Goal: Navigation & Orientation: Find specific page/section

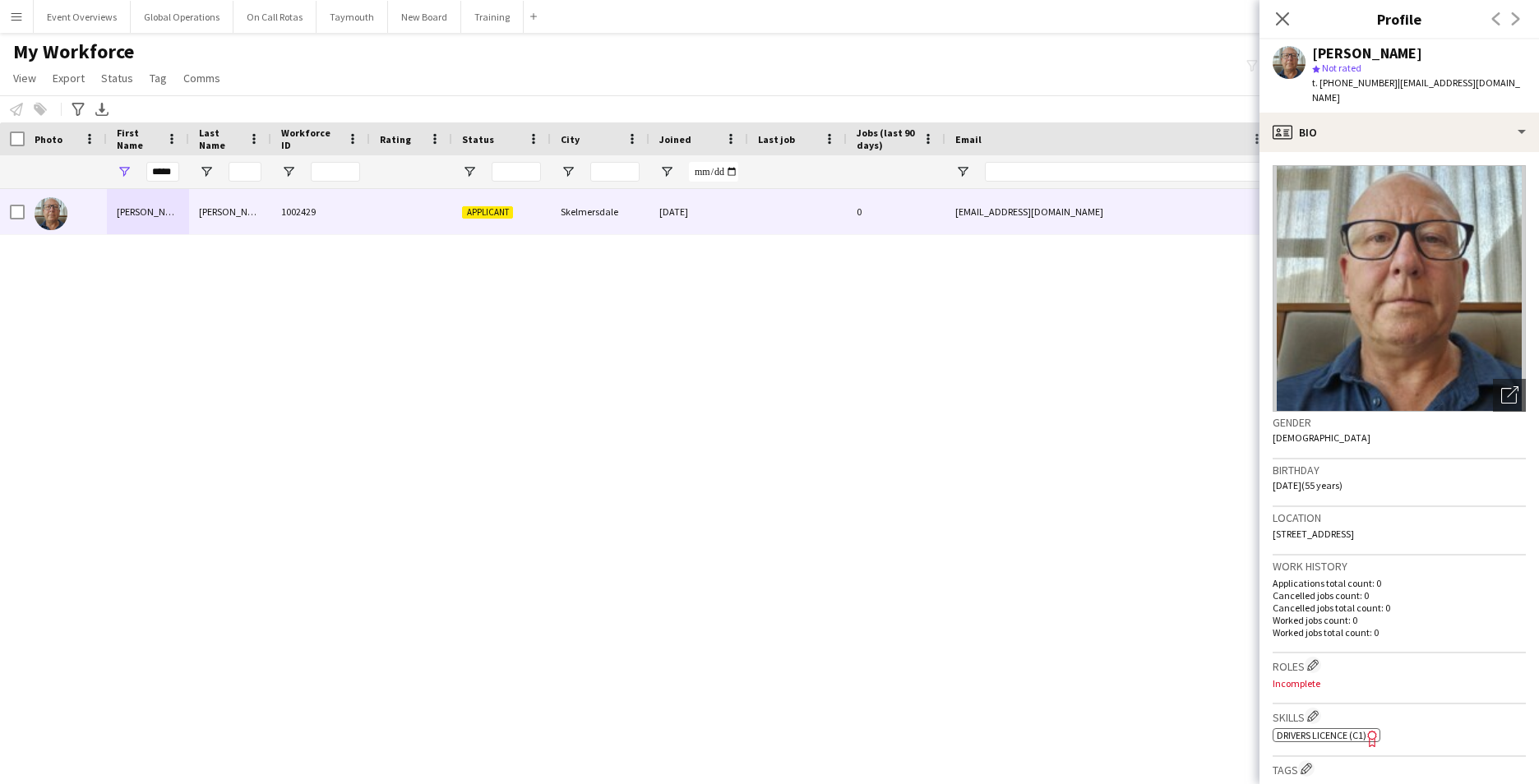
scroll to position [384, 0]
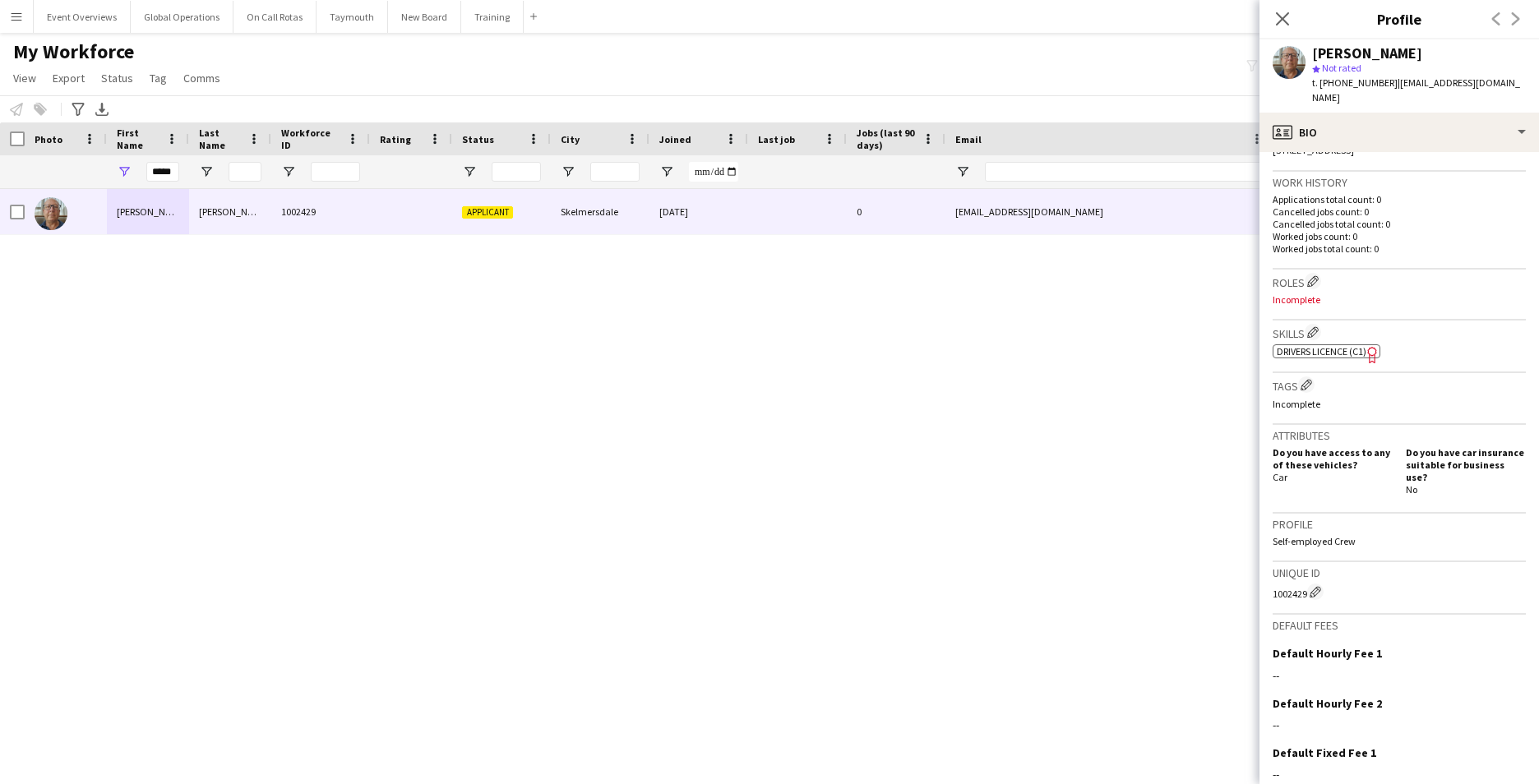
click at [19, 13] on app-icon "Menu" at bounding box center [16, 16] width 13 height 13
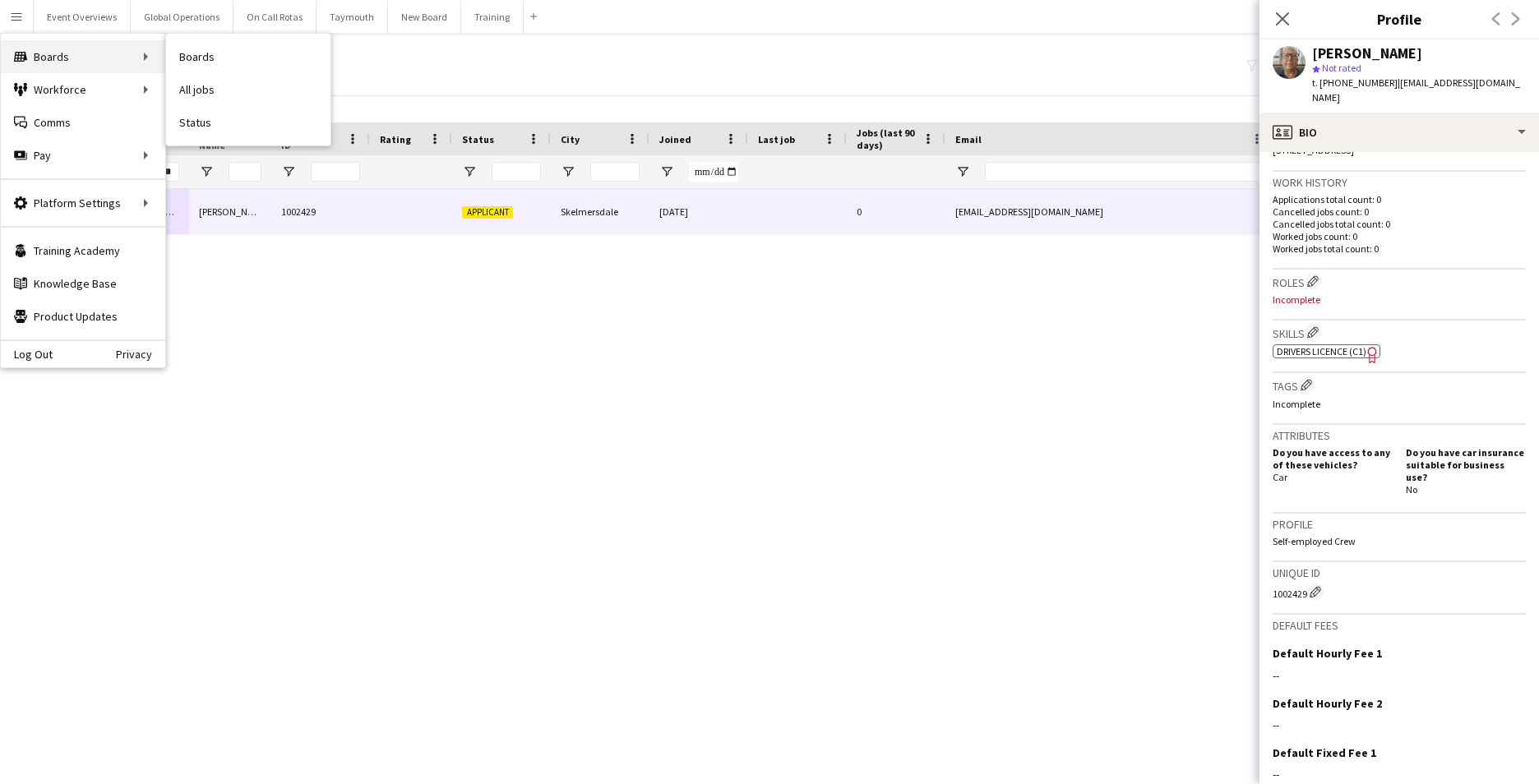
click at [63, 62] on div "Boards Boards" at bounding box center [83, 56] width 164 height 33
click at [63, 53] on div "Boards Boards" at bounding box center [83, 56] width 164 height 33
click at [188, 59] on link "Boards" at bounding box center [248, 56] width 164 height 33
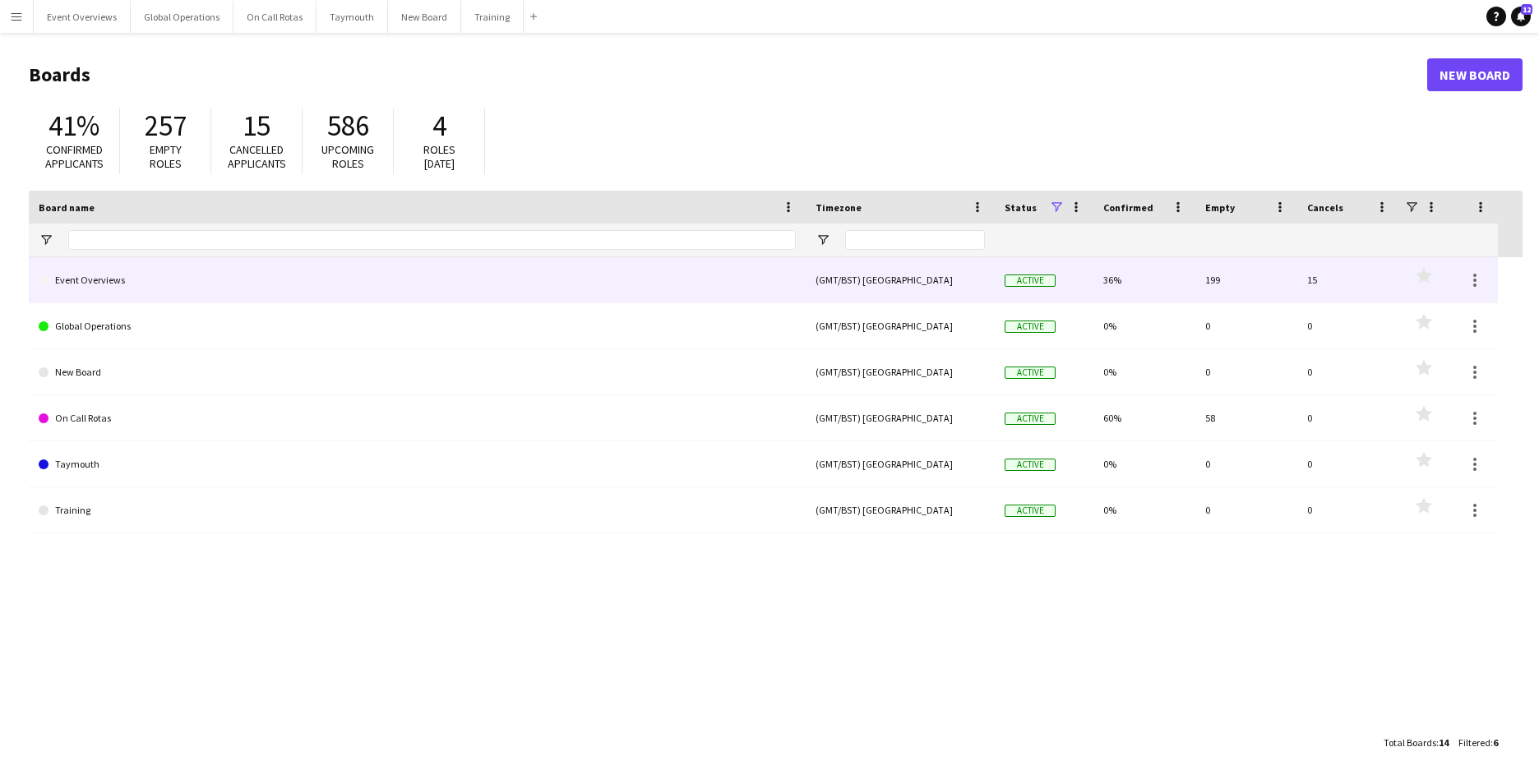
click at [99, 283] on link "Event Overviews" at bounding box center [417, 280] width 757 height 46
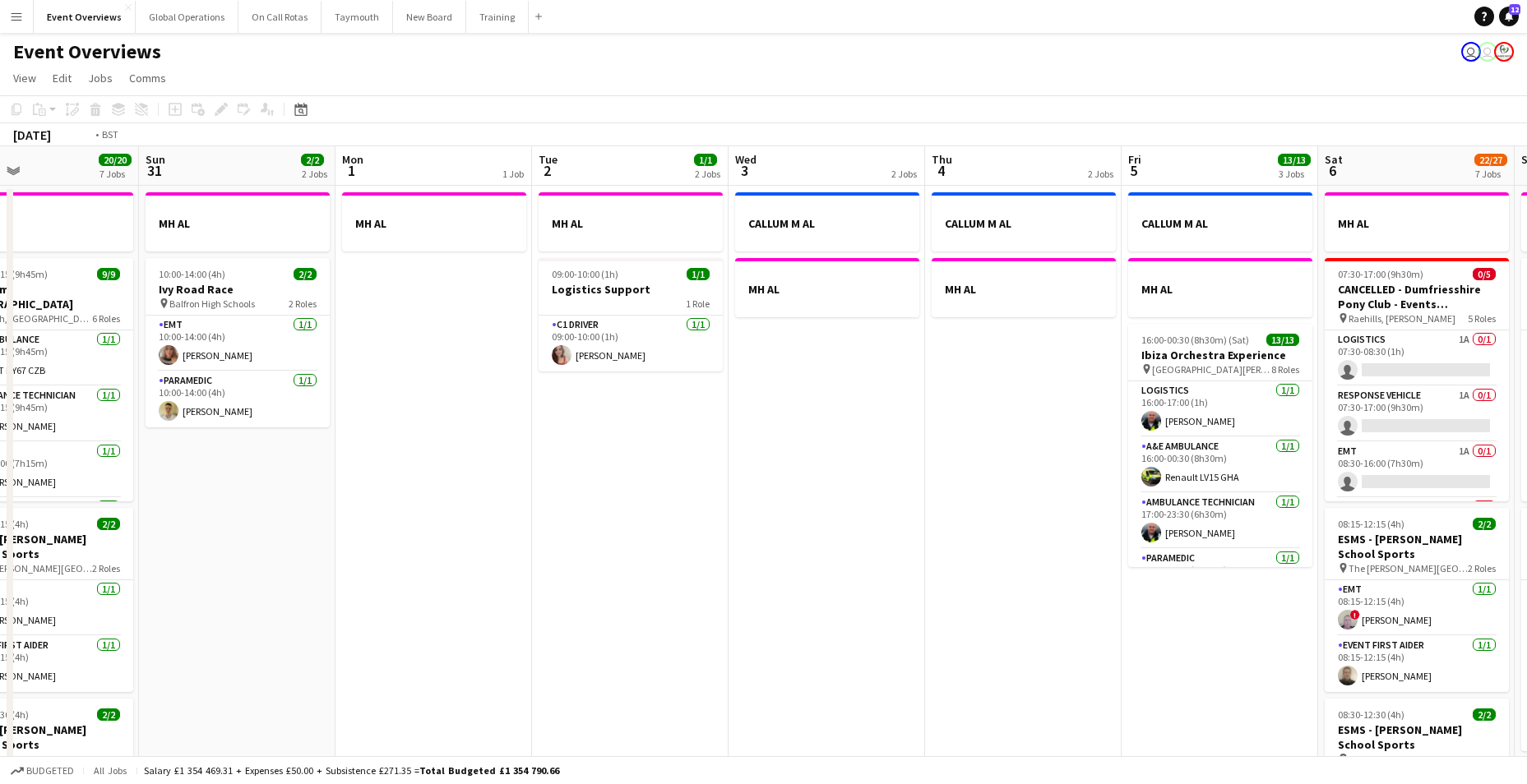
drag, startPoint x: 1185, startPoint y: 577, endPoint x: 435, endPoint y: 547, distance: 750.6
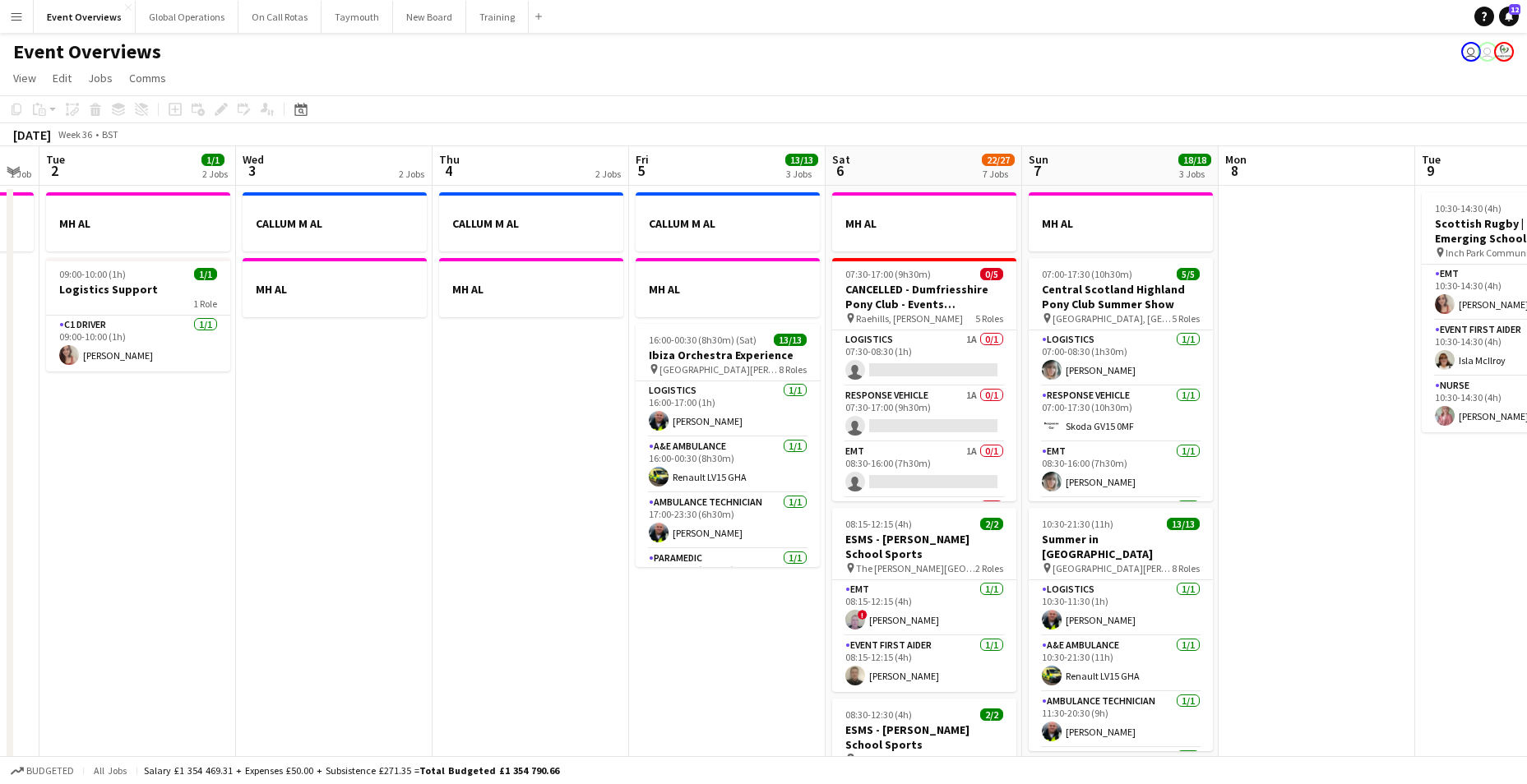
drag, startPoint x: 1415, startPoint y: 655, endPoint x: 413, endPoint y: 597, distance: 1003.7
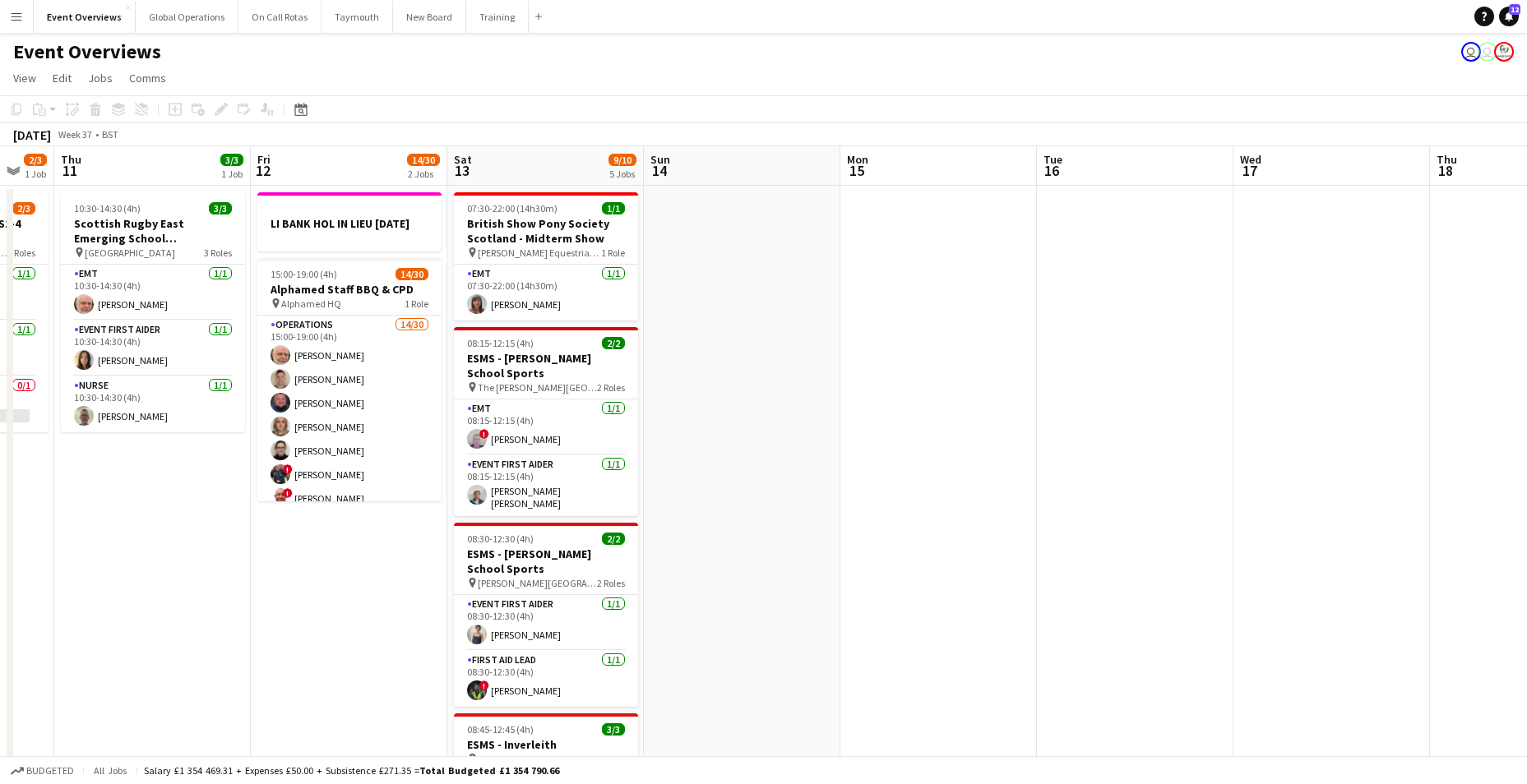
drag, startPoint x: 1098, startPoint y: 668, endPoint x: 367, endPoint y: 570, distance: 737.5
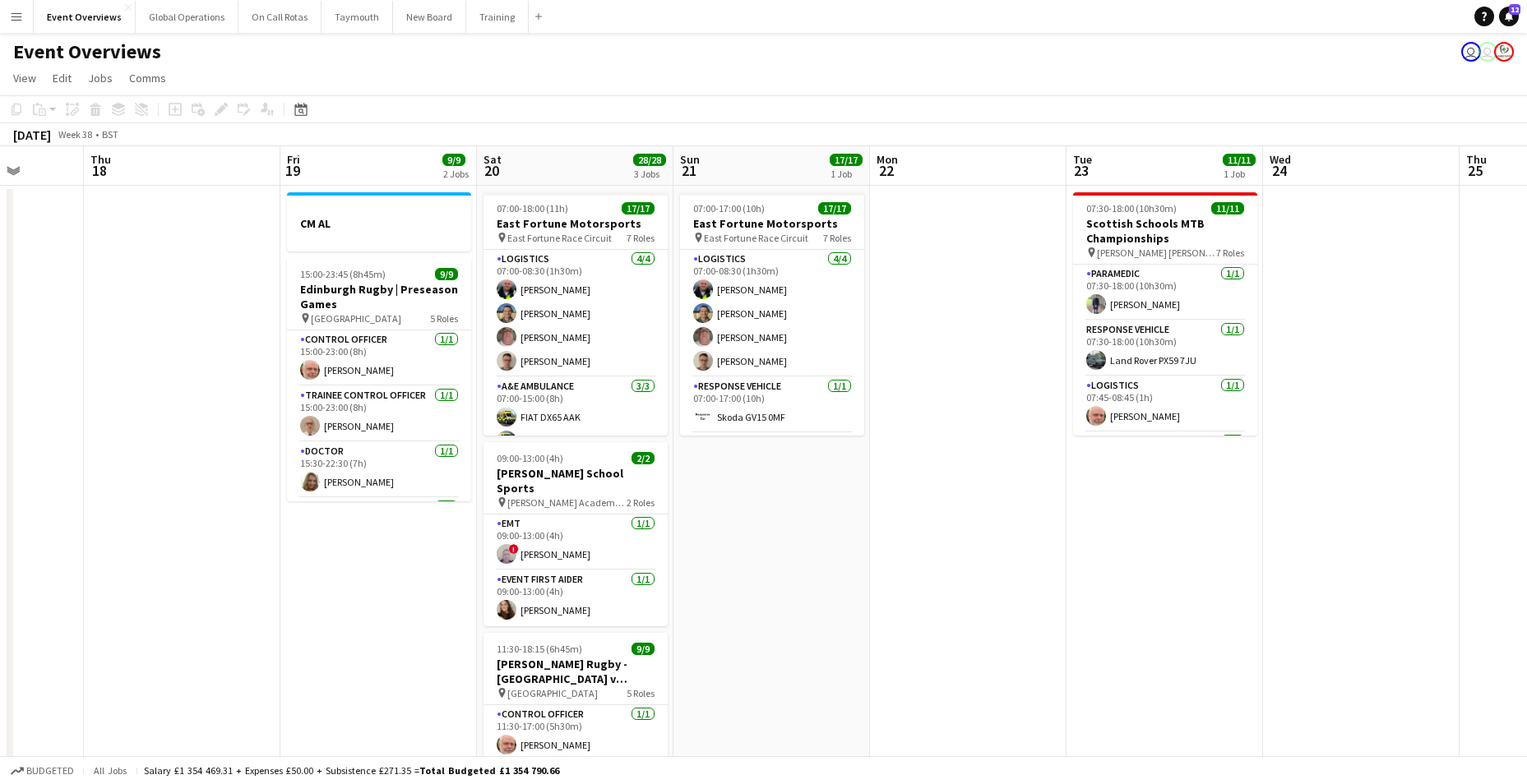
scroll to position [0, 563]
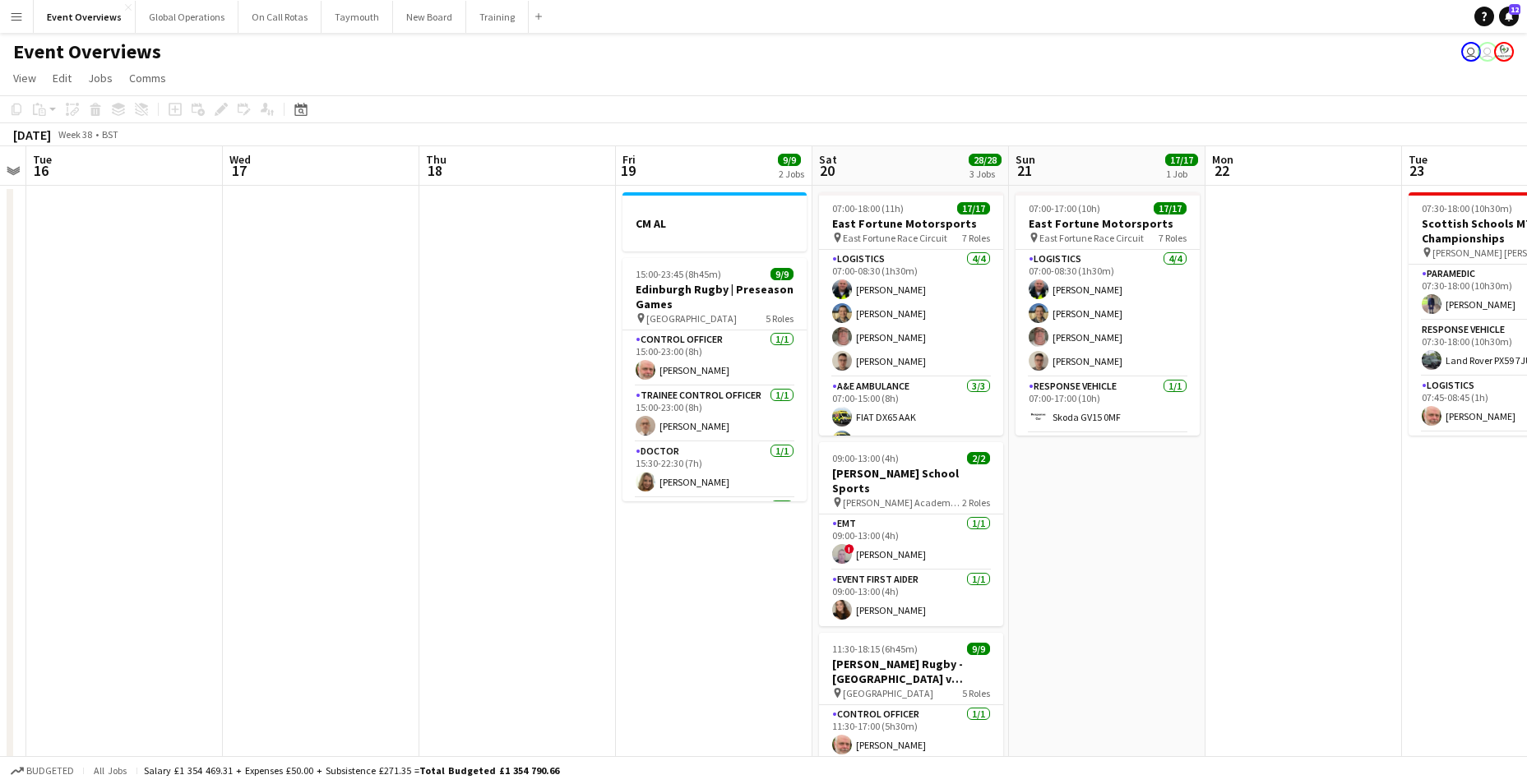
drag, startPoint x: 1159, startPoint y: 626, endPoint x: 157, endPoint y: 530, distance: 1006.6
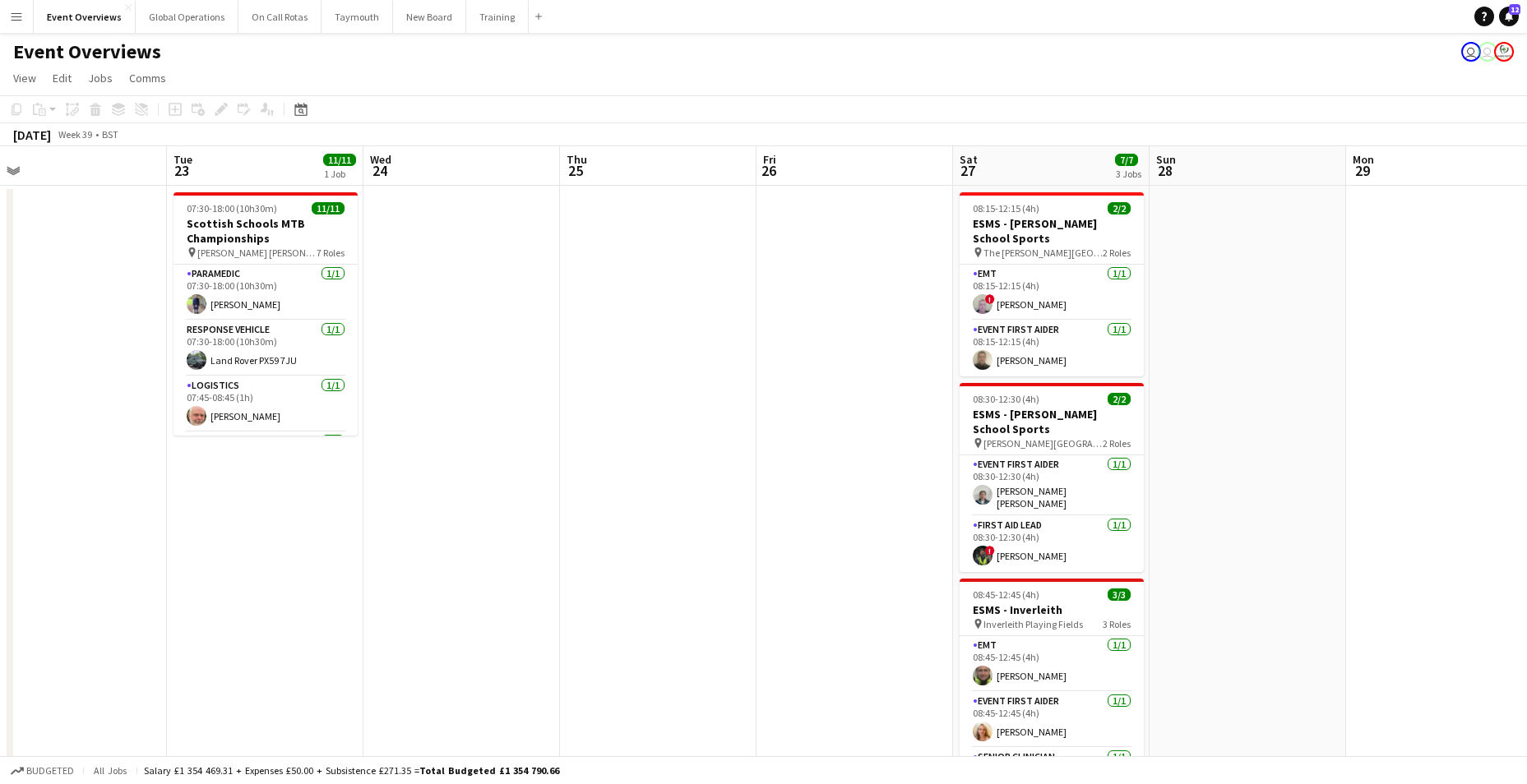
drag, startPoint x: 624, startPoint y: 607, endPoint x: -11, endPoint y: 524, distance: 640.4
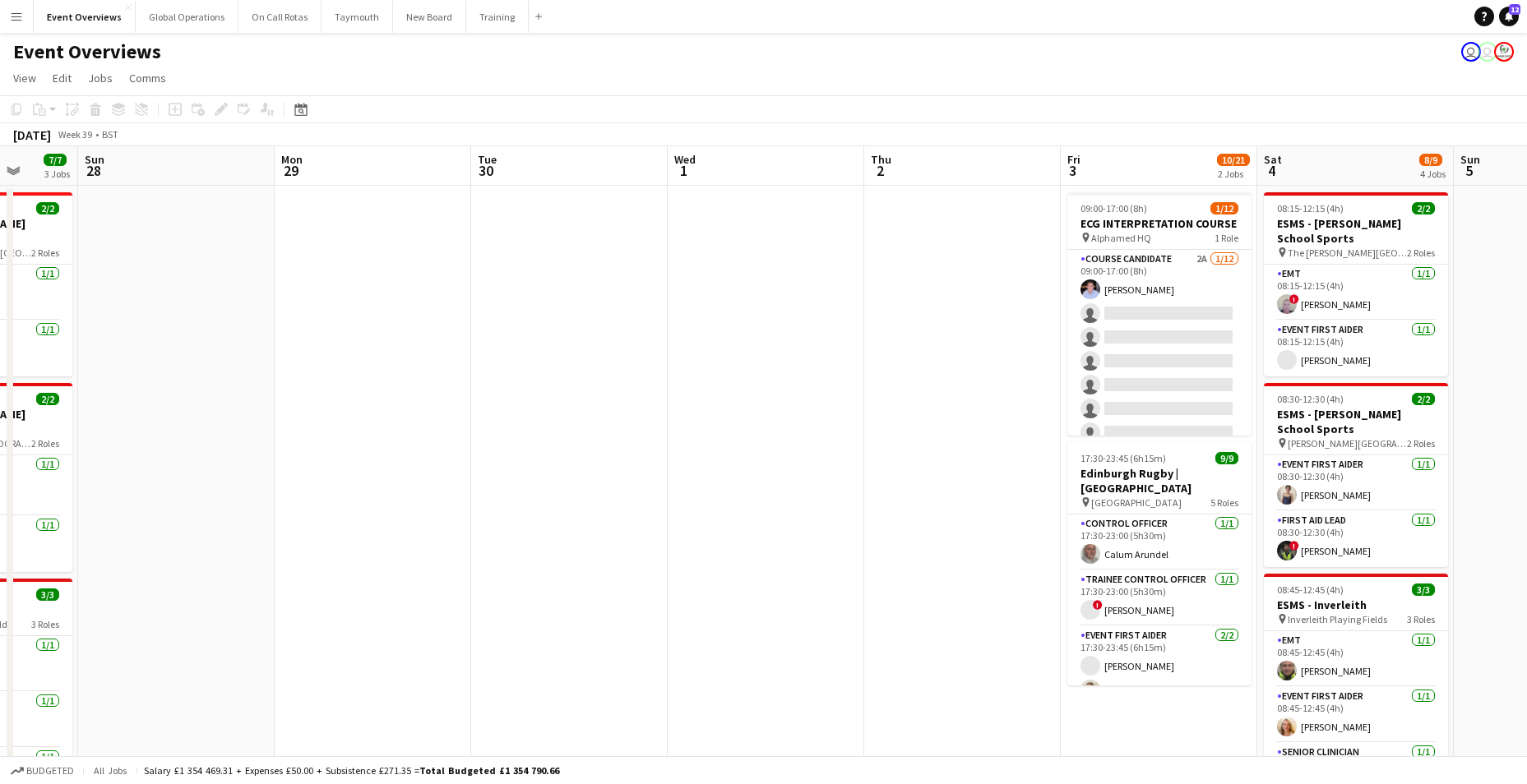
scroll to position [0, 526]
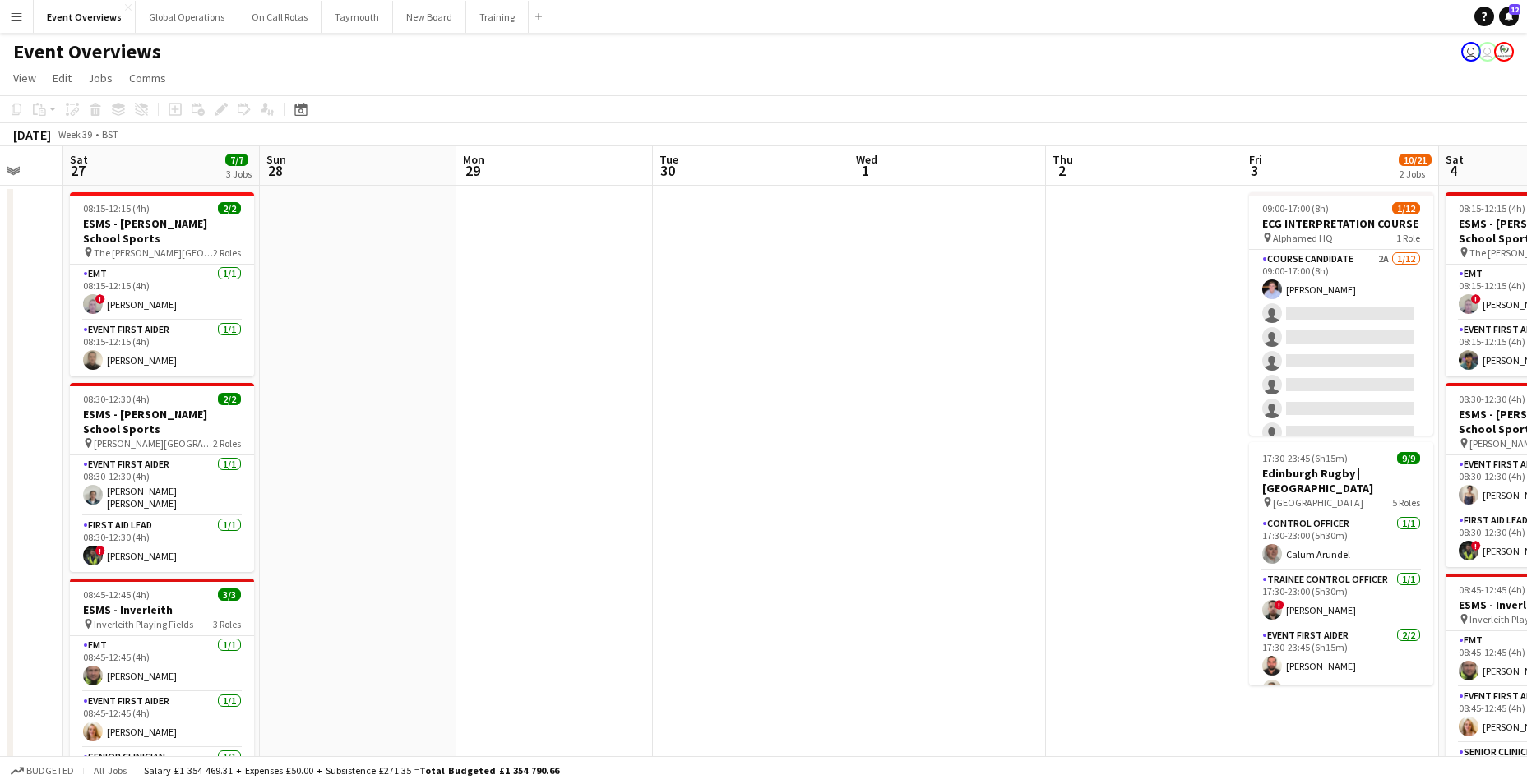
drag, startPoint x: 1234, startPoint y: 609, endPoint x: 382, endPoint y: 593, distance: 852.2
